Goal: Task Accomplishment & Management: Use online tool/utility

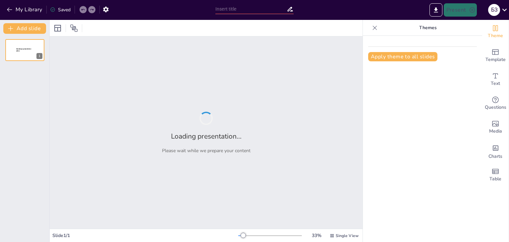
type input "Дослідження історичної науки: етапи розвитку та роль Оксфордської школи"
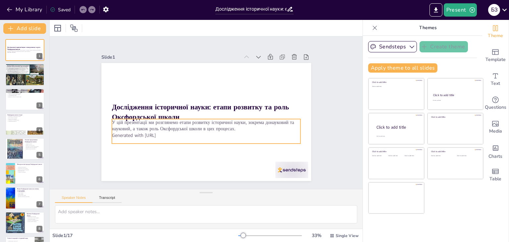
click at [148, 133] on p "Generated with [URL]" at bounding box center [206, 135] width 189 height 7
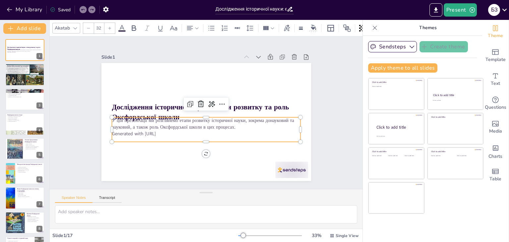
click at [168, 131] on p "Generated with [URL]" at bounding box center [204, 133] width 188 height 26
click at [166, 130] on p "Generated with [URL]" at bounding box center [202, 133] width 186 height 46
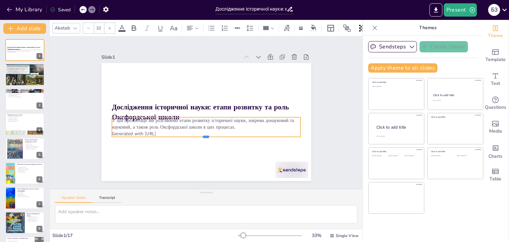
drag, startPoint x: 202, startPoint y: 139, endPoint x: 199, endPoint y: 130, distance: 9.7
click at [199, 130] on div "Дослідження історичної науки: етапи розвитку та роль Оксфордської школи У цій п…" at bounding box center [203, 121] width 236 height 177
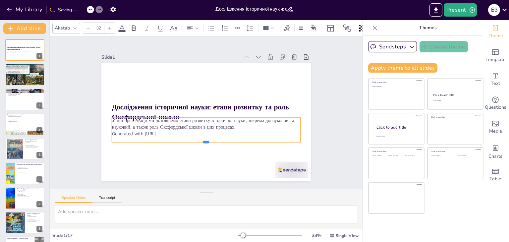
drag, startPoint x: 201, startPoint y: 134, endPoint x: 203, endPoint y: 140, distance: 5.8
click at [203, 142] on div at bounding box center [206, 144] width 189 height 5
click at [319, 73] on div "Slide 1 Дослідження історичної науки: етапи розвитку та роль Оксфордської школи…" at bounding box center [206, 113] width 260 height 162
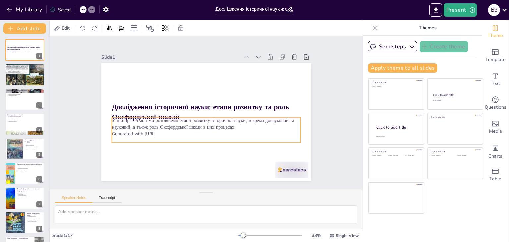
click at [172, 129] on p "Generated with [URL]" at bounding box center [204, 133] width 188 height 26
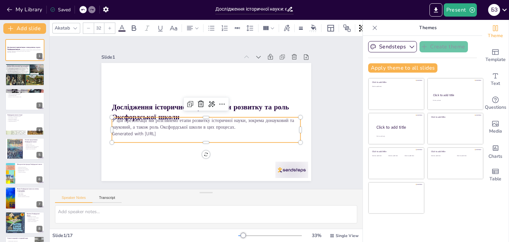
click at [162, 130] on p "Generated with [URL]" at bounding box center [204, 133] width 188 height 26
click at [162, 133] on p "Generated with [URL]" at bounding box center [206, 136] width 189 height 7
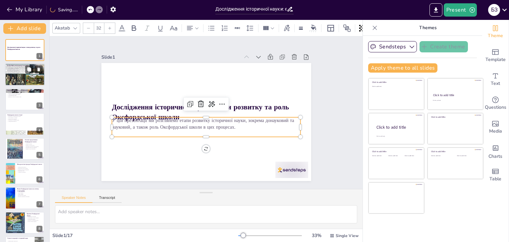
click at [21, 77] on div at bounding box center [25, 75] width 40 height 23
type textarea "Lore ipsumdol sita consecte adipiscin elitseddoei tempo, incididu utla etdolore…"
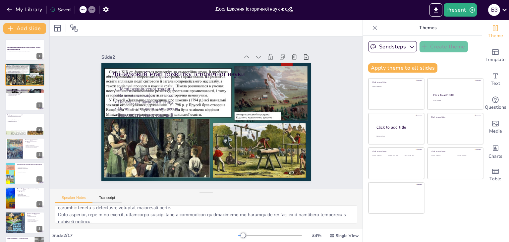
scroll to position [57, 0]
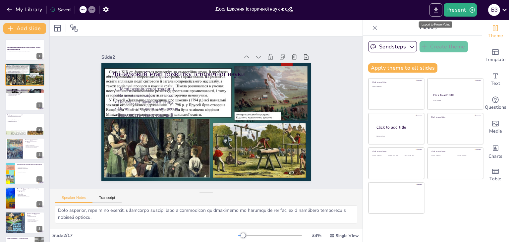
click at [439, 7] on icon "Export to PowerPoint" at bounding box center [435, 10] width 7 height 7
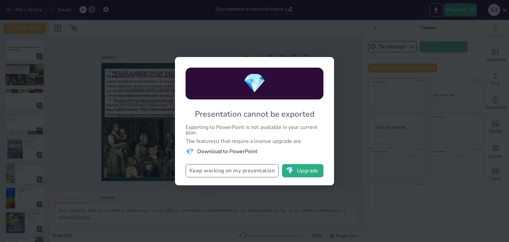
click at [227, 173] on button "Keep working on my presentation" at bounding box center [231, 170] width 93 height 13
